Goal: Information Seeking & Learning: Learn about a topic

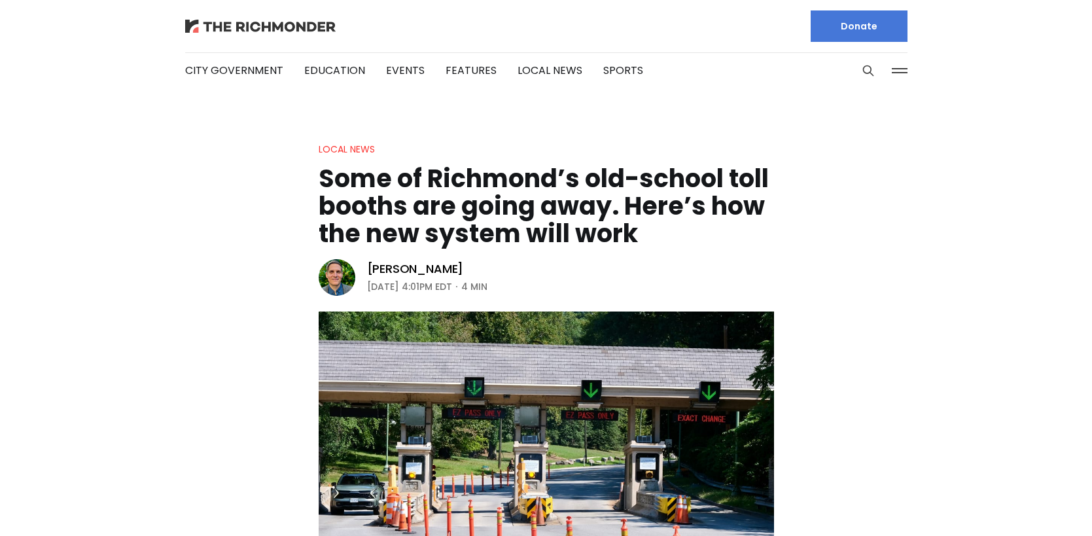
click at [260, 23] on img at bounding box center [260, 26] width 150 height 13
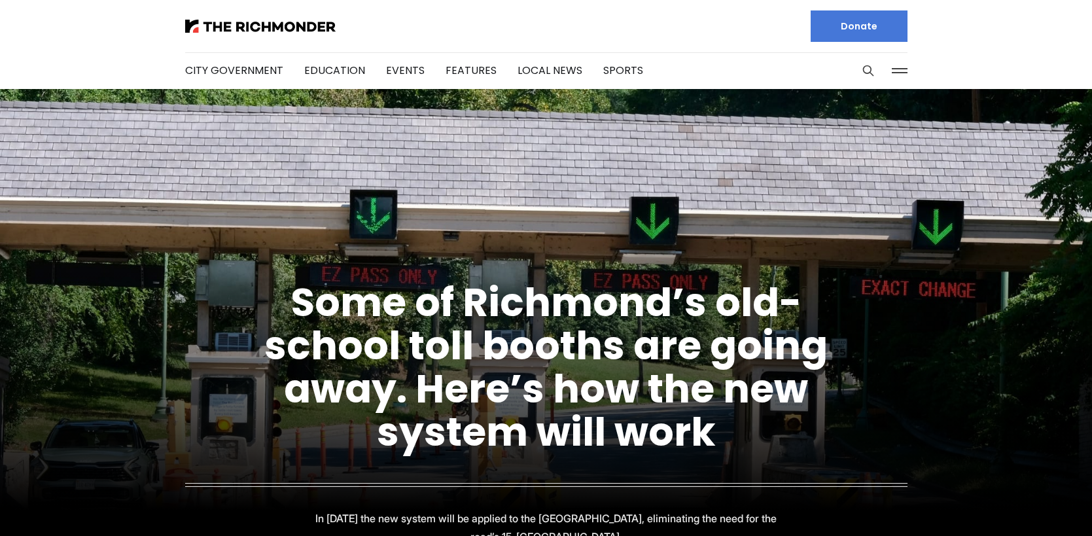
click at [210, 301] on figcaption "Some of Richmond’s old-school toll booths are going away. Here’s how the new sy…" at bounding box center [546, 399] width 1092 height 385
click at [208, 325] on figcaption "Some of Richmond’s old-school toll booths are going away. Here’s how the new sy…" at bounding box center [546, 399] width 1092 height 385
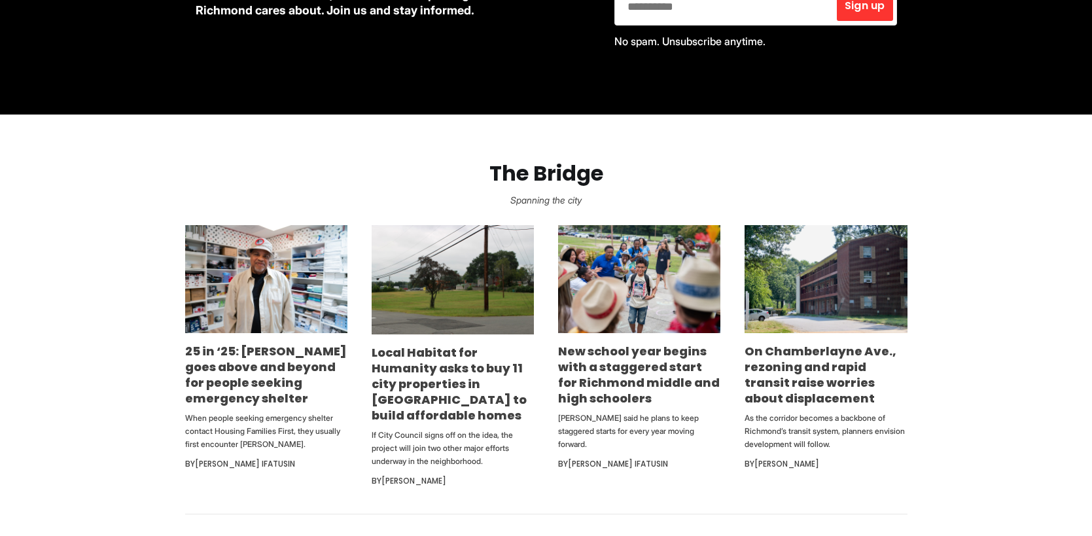
scroll to position [785, 0]
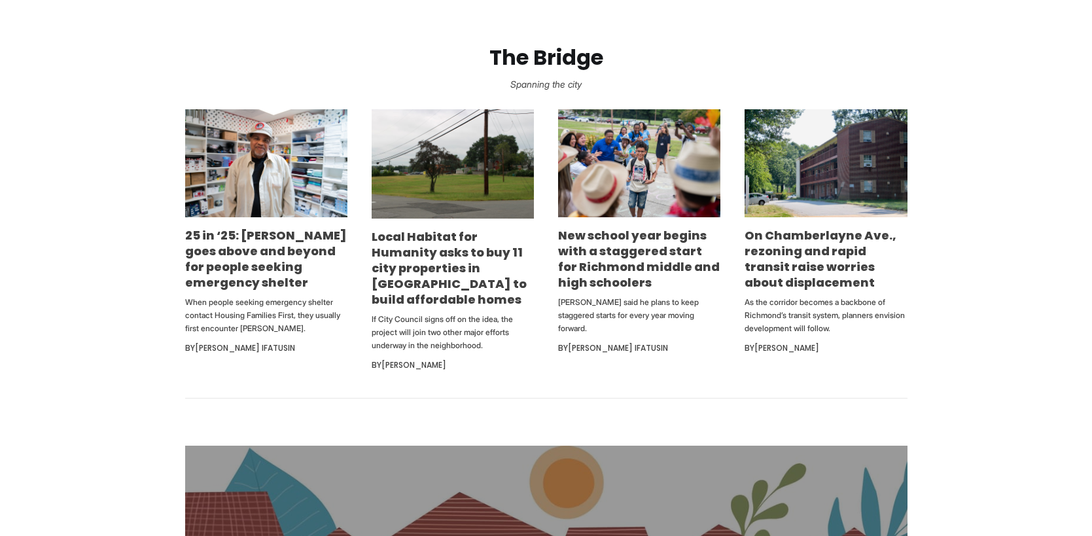
click at [164, 398] on section "The Bridge Spanning the city 25 in ‘25: [PERSON_NAME] goes above and beyond for…" at bounding box center [546, 199] width 1092 height 400
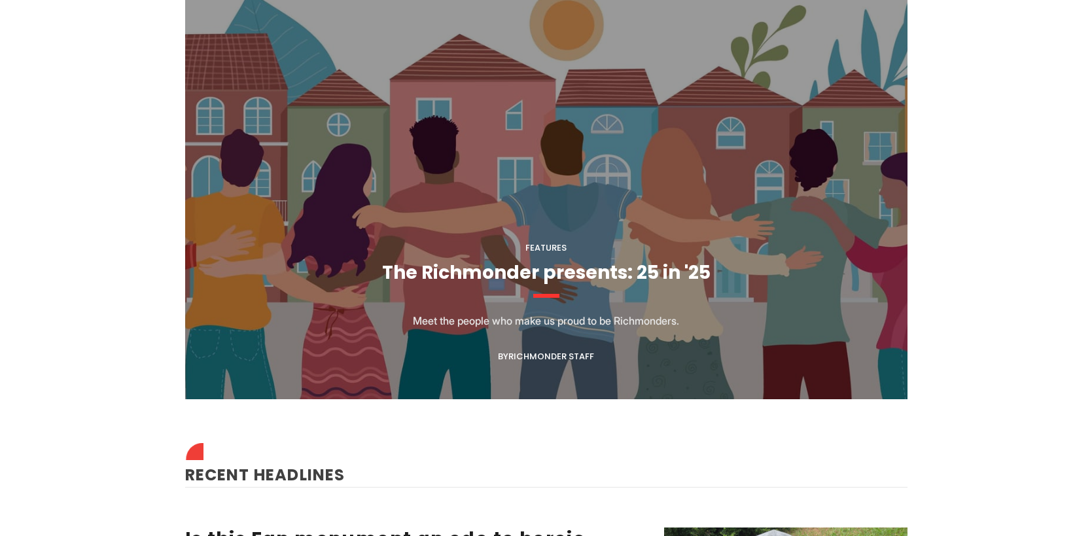
scroll to position [1570, 0]
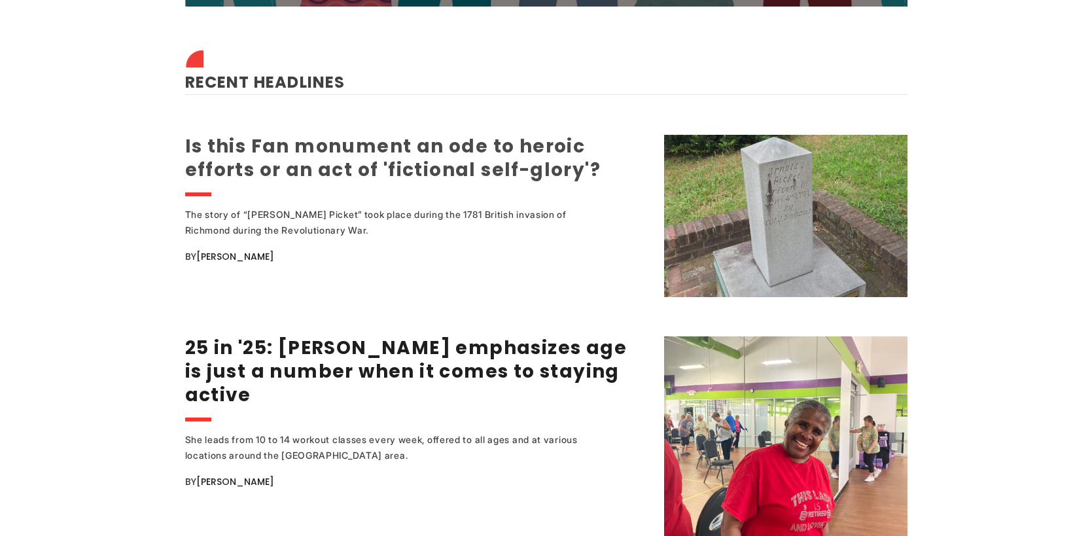
click at [459, 153] on link "Is this Fan monument an ode to heroic efforts or an act of 'fictional self-glor…" at bounding box center [393, 157] width 416 height 49
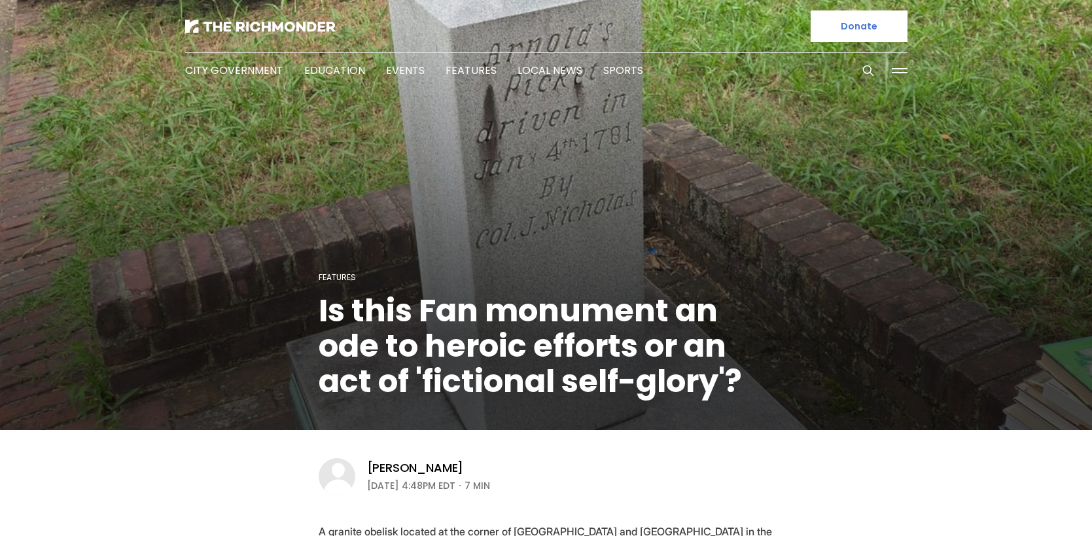
click at [341, 319] on h1 "Is this Fan monument an ode to heroic efforts or an act of 'fictional self-glor…" at bounding box center [546, 346] width 455 height 106
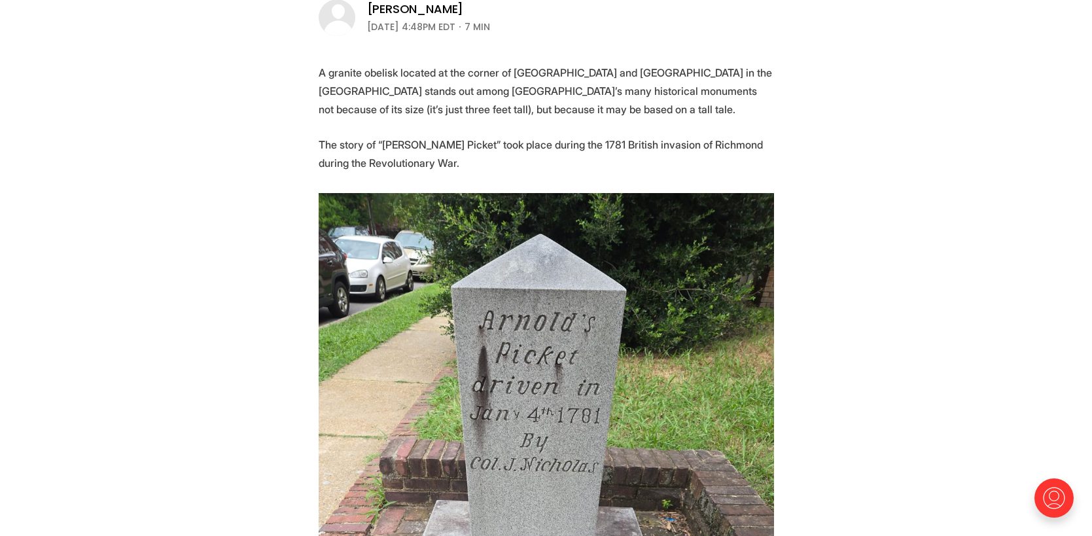
scroll to position [458, 0]
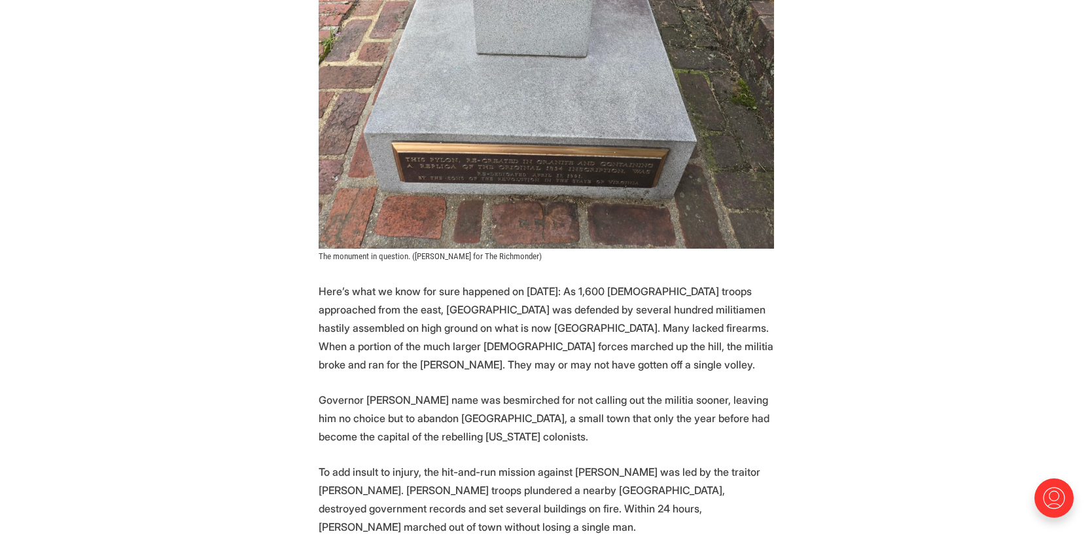
scroll to position [1177, 0]
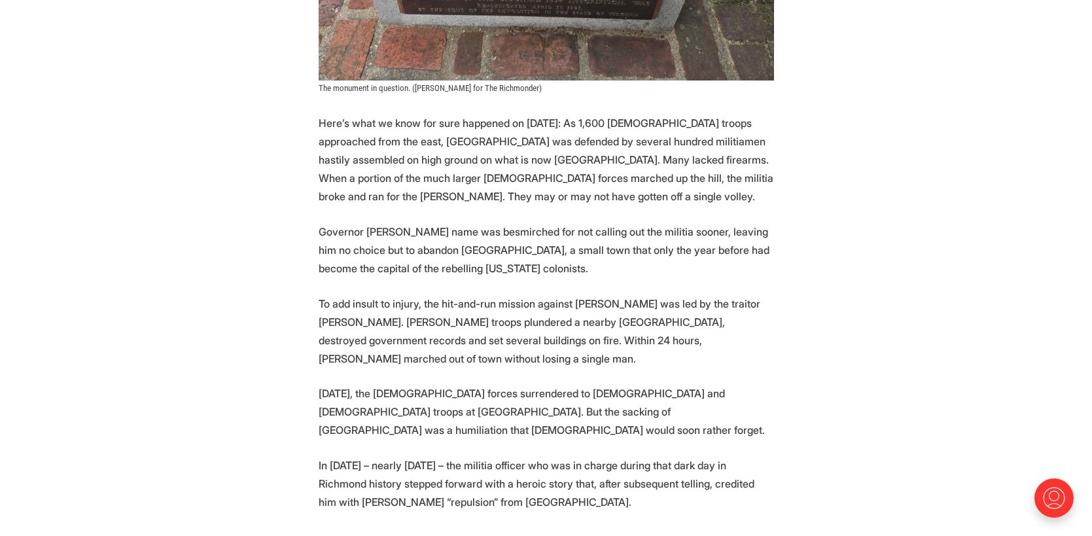
click at [391, 302] on p "To add insult to injury, the hit-and-run mission against Richmond was led by th…" at bounding box center [546, 330] width 455 height 73
click at [352, 324] on p "To add insult to injury, the hit-and-run mission against Richmond was led by th…" at bounding box center [546, 330] width 455 height 73
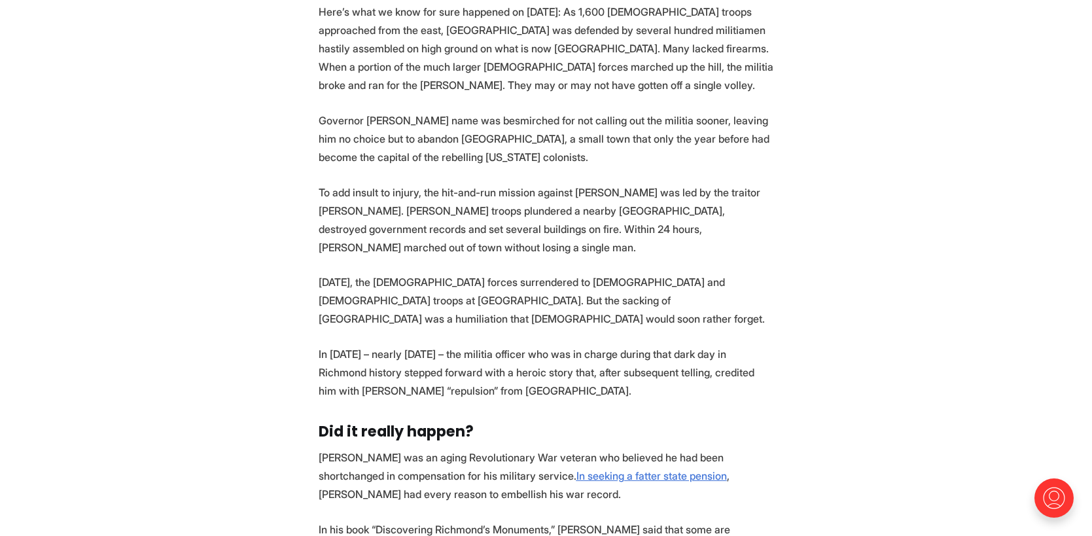
scroll to position [1308, 0]
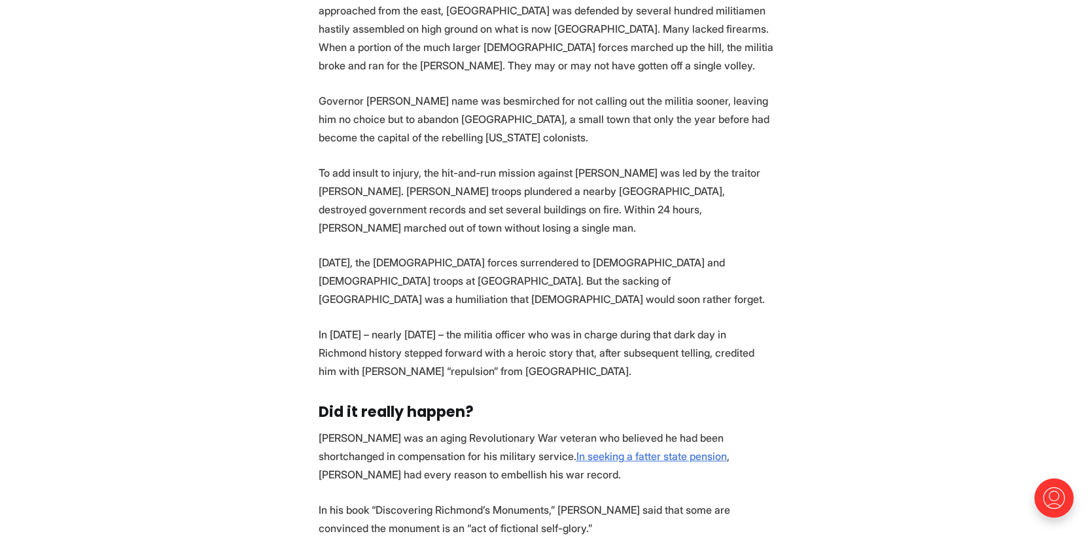
click at [444, 330] on p "In 1819 – nearly 40 years later – the militia officer who was in charge during …" at bounding box center [546, 352] width 455 height 55
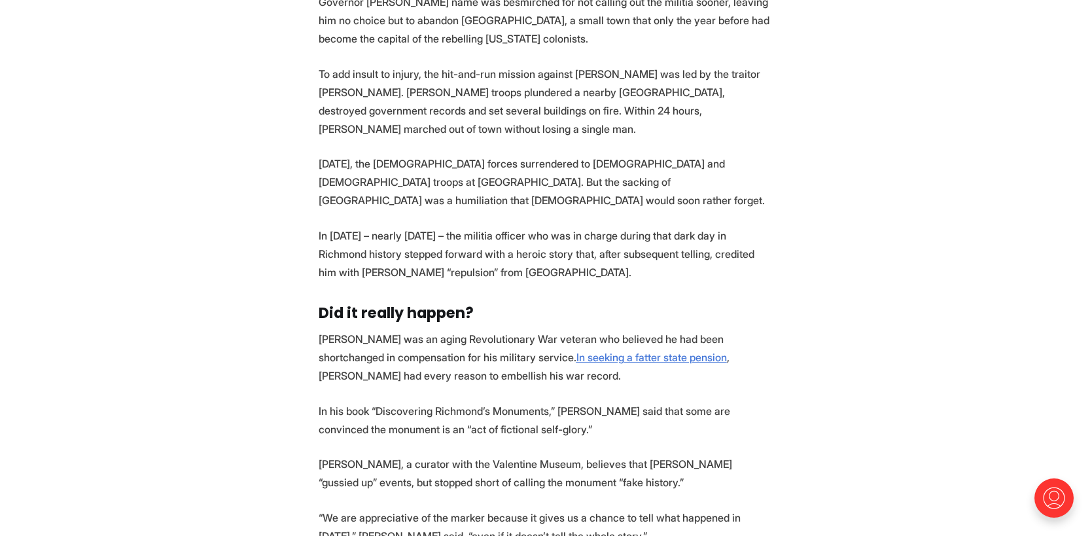
scroll to position [1439, 0]
